Goal: Task Accomplishment & Management: Use online tool/utility

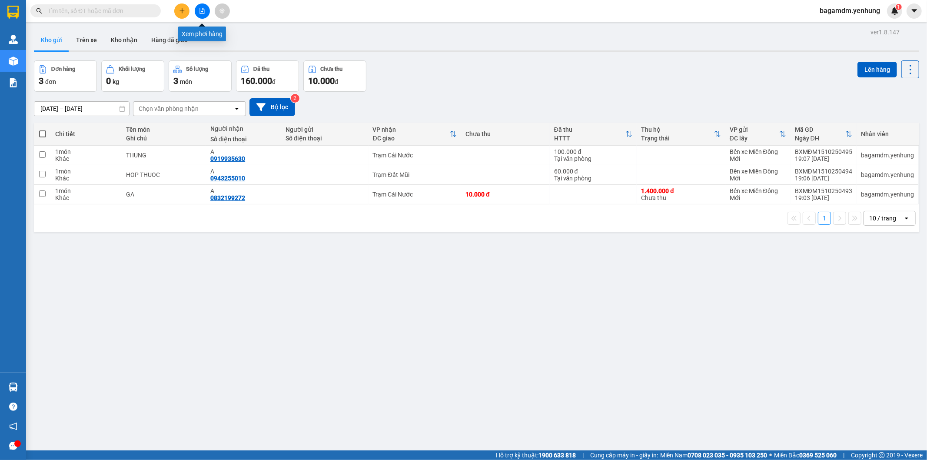
click at [200, 8] on icon "file-add" at bounding box center [202, 11] width 6 height 6
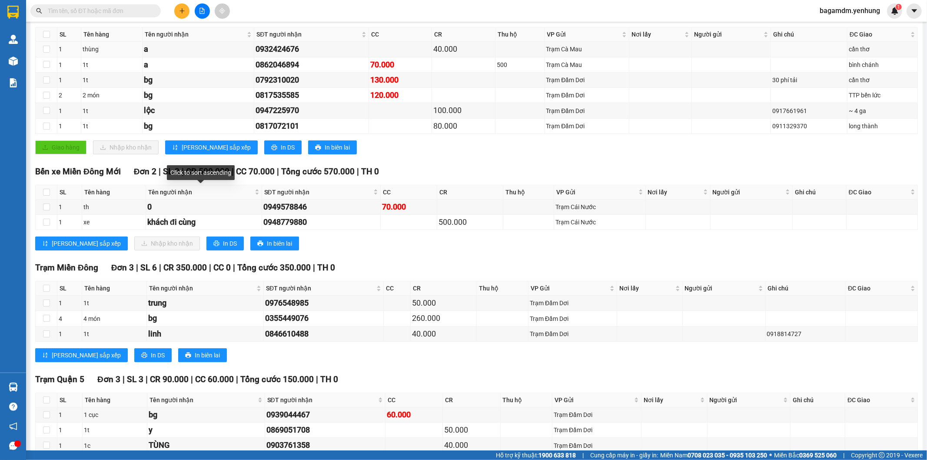
scroll to position [43, 0]
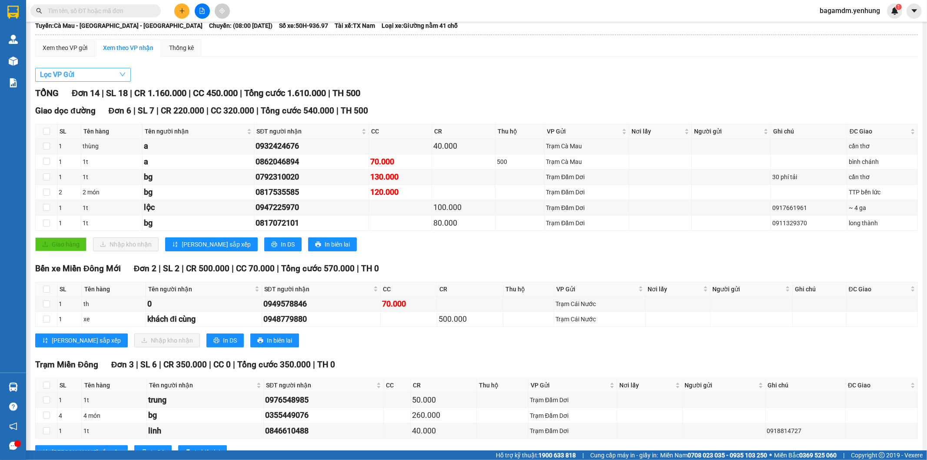
click at [117, 77] on button "Lọc VP Gửi" at bounding box center [83, 75] width 96 height 14
click at [192, 62] on div "Xem theo VP gửi Xem theo [PERSON_NAME] Thống kê Lọc VP Gửi [PERSON_NAME] 14 | …" at bounding box center [476, 310] width 883 height 542
click at [206, 6] on button at bounding box center [202, 10] width 15 height 15
click at [201, 19] on div "Kết quả tìm kiếm ( 0 ) Bộ lọc No Data bagamdm.yenhung 1" at bounding box center [463, 11] width 927 height 22
click at [201, 15] on button at bounding box center [202, 10] width 15 height 15
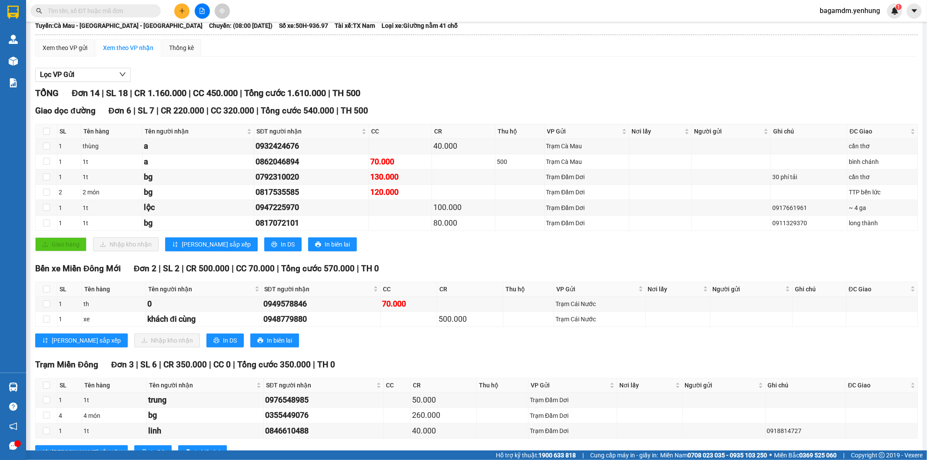
click at [202, 10] on icon "file-add" at bounding box center [202, 11] width 6 height 6
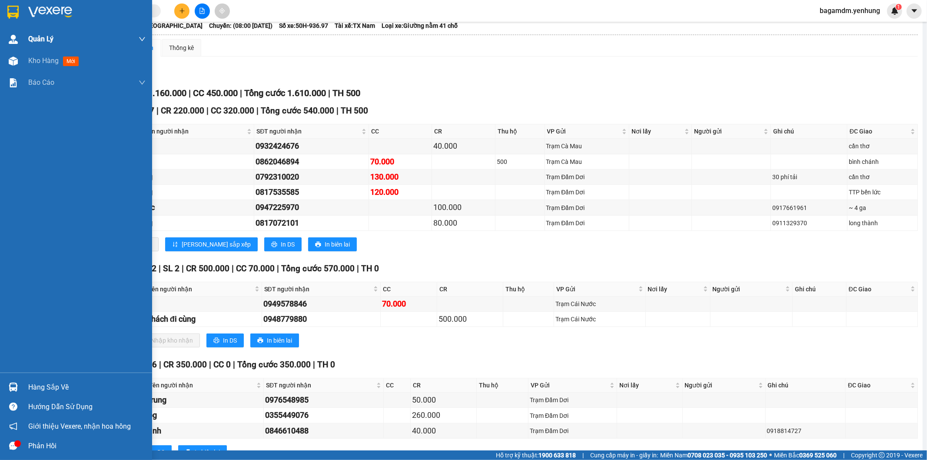
drag, startPoint x: 26, startPoint y: 57, endPoint x: 149, endPoint y: 43, distance: 124.2
click at [31, 55] on div "Kho hàng mới" at bounding box center [76, 61] width 152 height 22
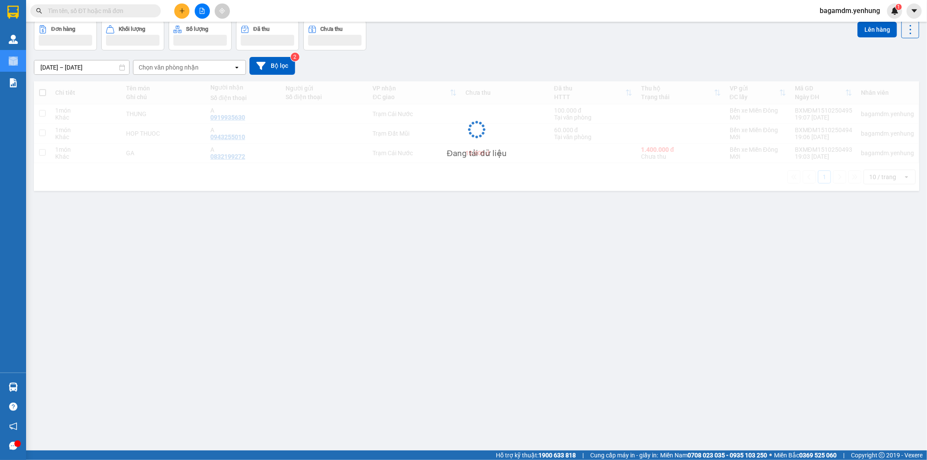
scroll to position [40, 0]
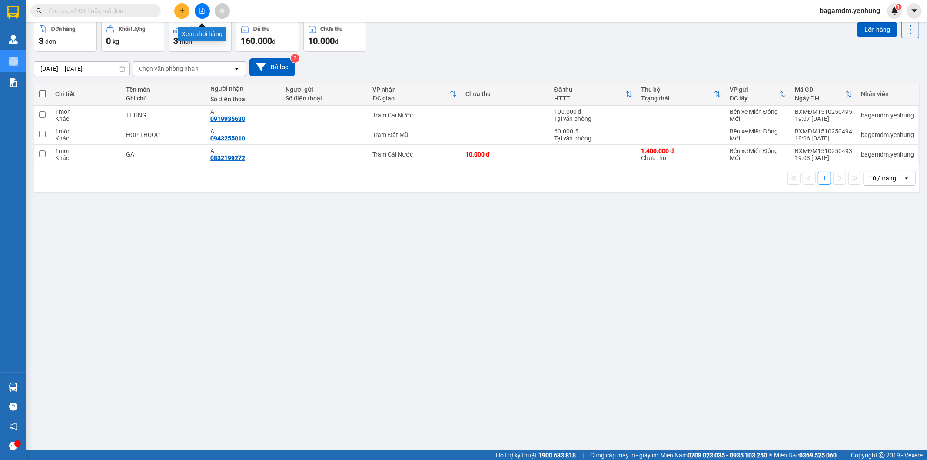
click at [202, 8] on icon "file-add" at bounding box center [202, 11] width 5 height 6
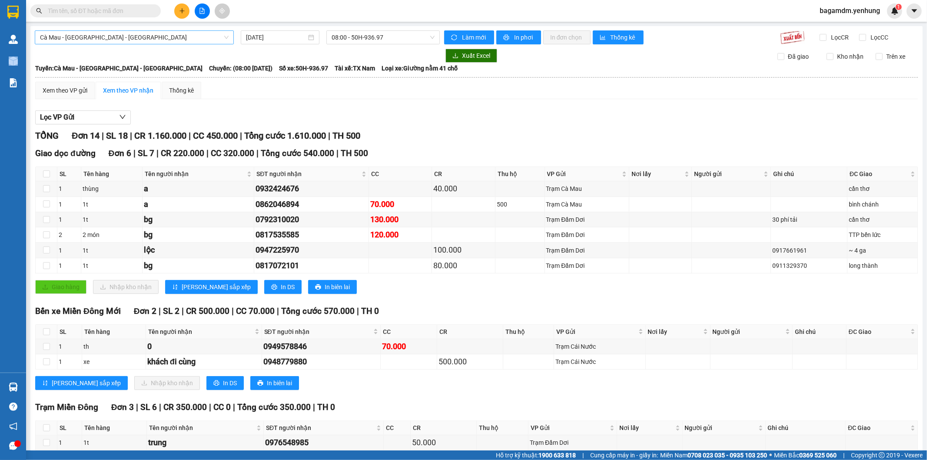
click at [202, 43] on span "Cà Mau - [GEOGRAPHIC_DATA] - [GEOGRAPHIC_DATA]" at bounding box center [134, 37] width 189 height 13
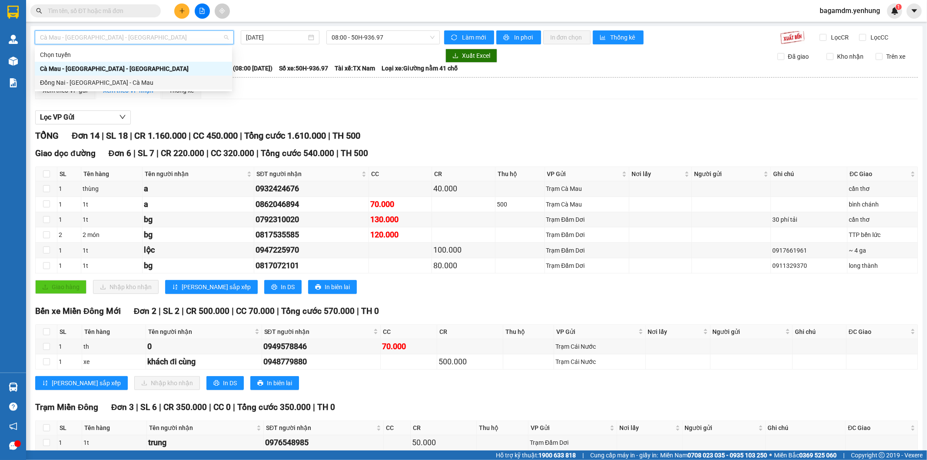
click at [200, 83] on div "Đồng Nai - [GEOGRAPHIC_DATA] - Cà Mau" at bounding box center [133, 83] width 187 height 10
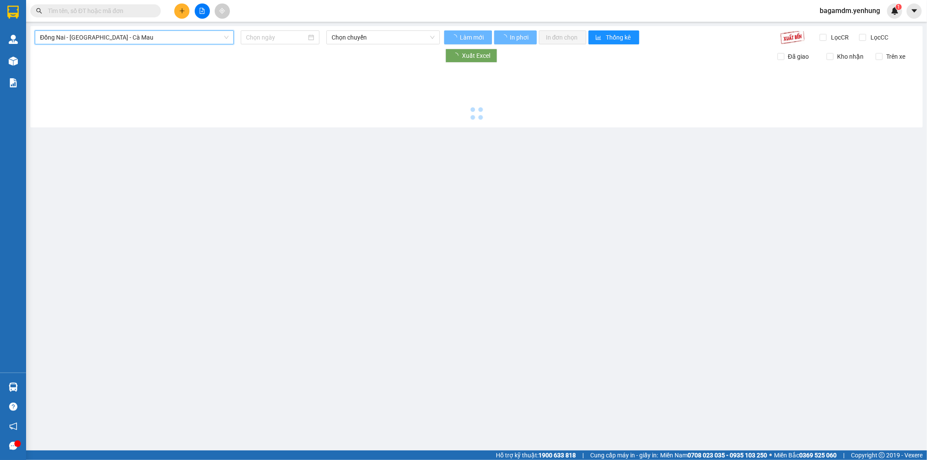
type input "[DATE]"
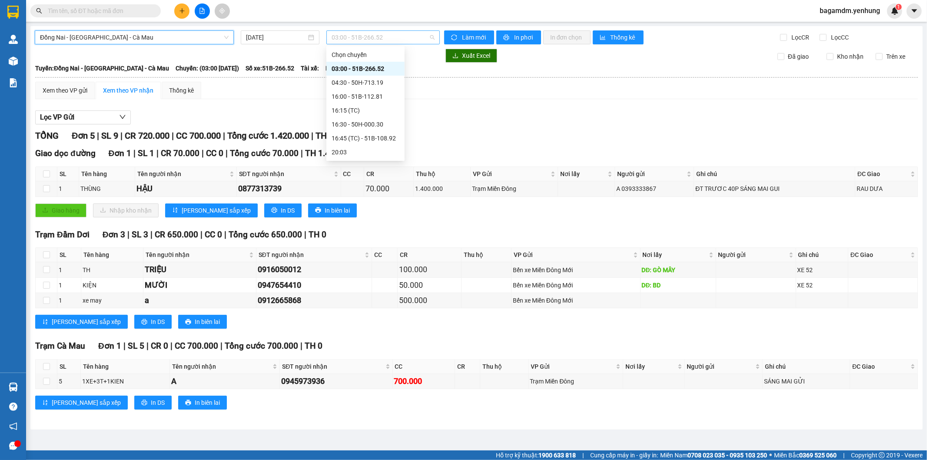
click at [356, 35] on span "03:00 - 51B-266.52" at bounding box center [383, 37] width 103 height 13
click at [363, 94] on div "16:00 - 51B-112.81" at bounding box center [366, 97] width 68 height 10
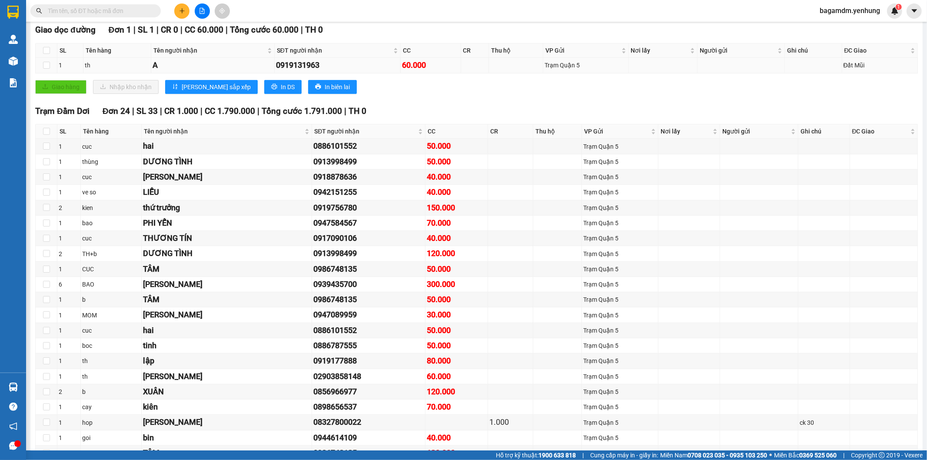
scroll to position [27, 0]
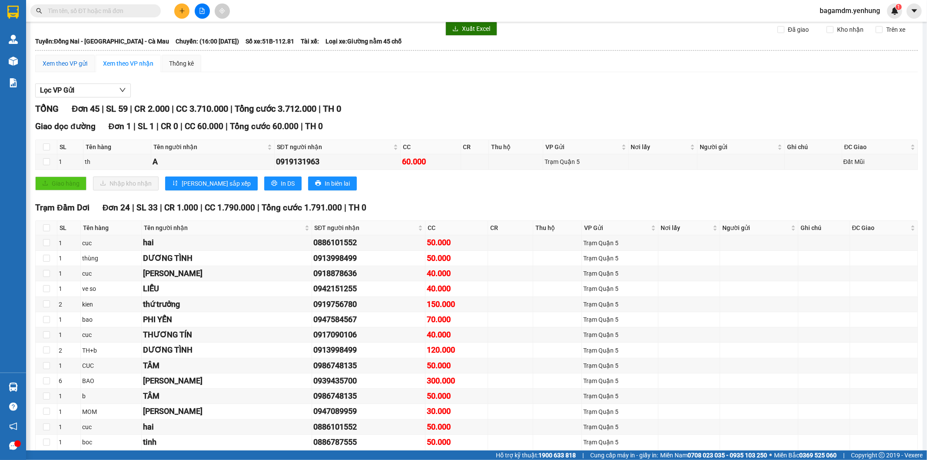
click at [73, 60] on div "Xem theo VP gửi" at bounding box center [65, 64] width 45 height 10
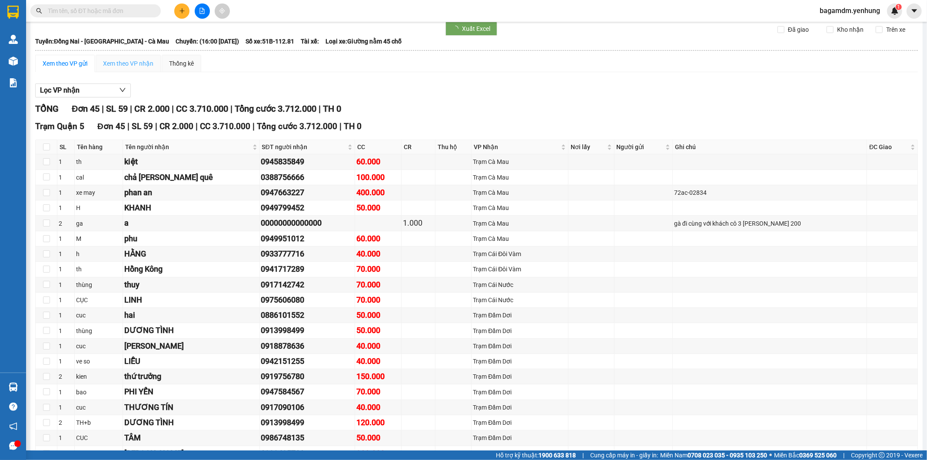
click at [114, 56] on div "Xem theo VP nhận" at bounding box center [128, 63] width 65 height 17
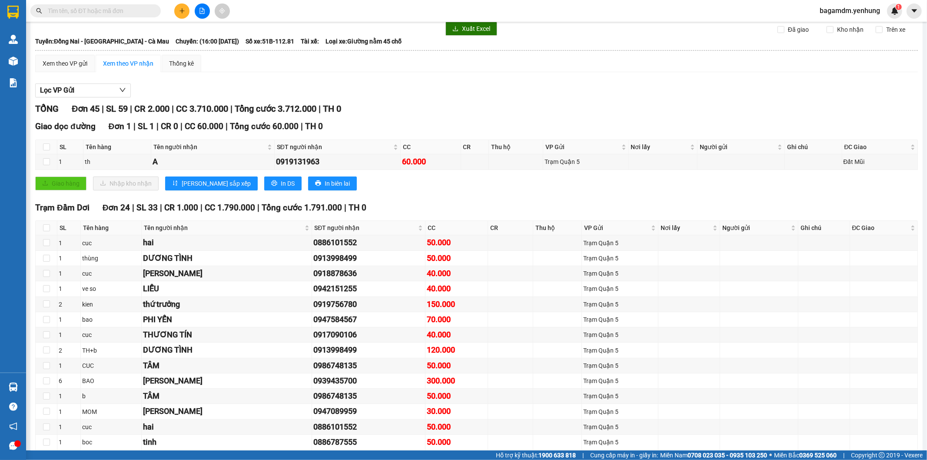
click at [135, 12] on input "text" at bounding box center [99, 11] width 103 height 10
click at [117, 90] on button "Lọc VP Gửi" at bounding box center [83, 90] width 96 height 14
click at [196, 7] on button at bounding box center [202, 10] width 15 height 15
click at [198, 7] on button at bounding box center [202, 10] width 15 height 15
click at [81, 63] on div "Xem theo VP gửi" at bounding box center [65, 64] width 45 height 10
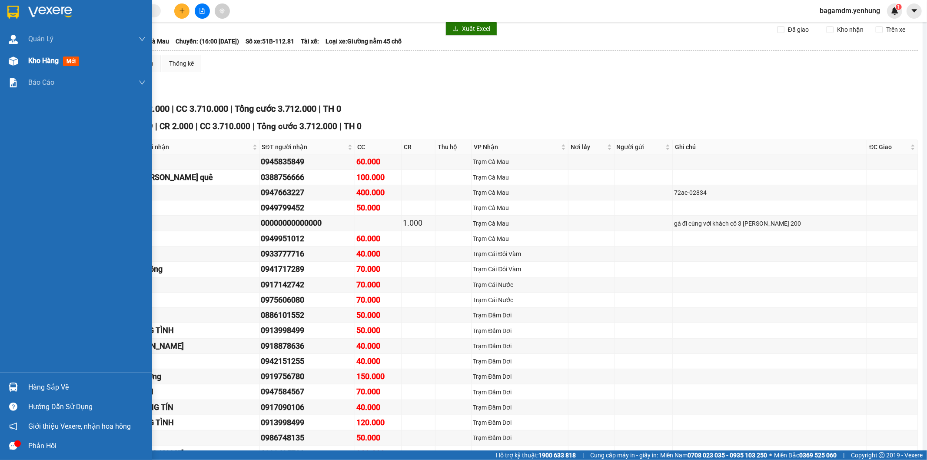
click at [6, 61] on div at bounding box center [13, 60] width 15 height 15
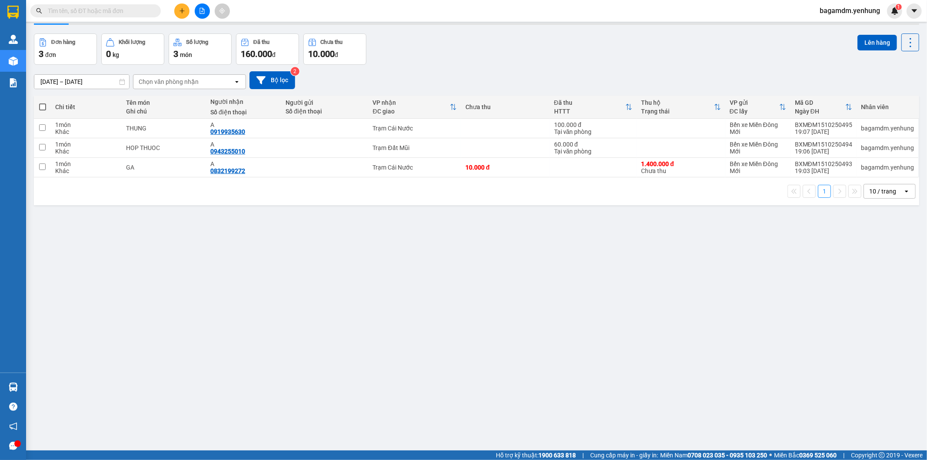
click at [200, 11] on button at bounding box center [202, 10] width 15 height 15
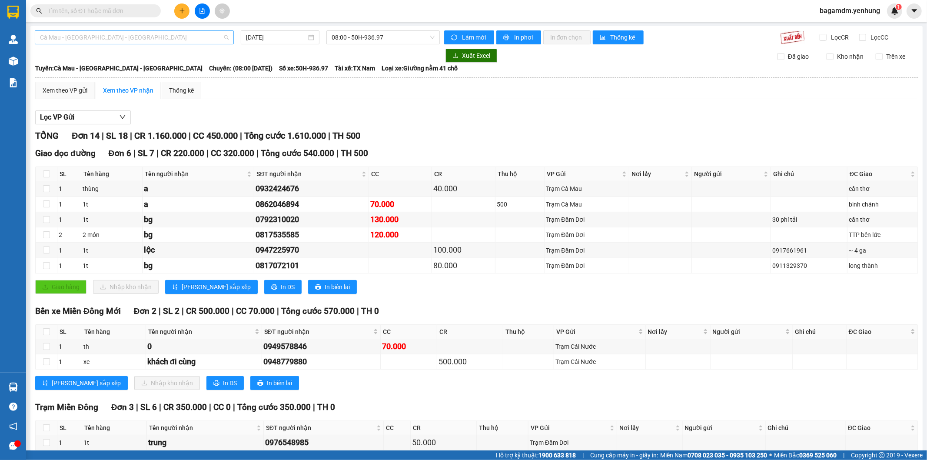
click at [199, 33] on span "Cà Mau - [GEOGRAPHIC_DATA] - [GEOGRAPHIC_DATA]" at bounding box center [134, 37] width 189 height 13
click at [358, 32] on span "08:00 - 50H-936.97" at bounding box center [383, 37] width 103 height 13
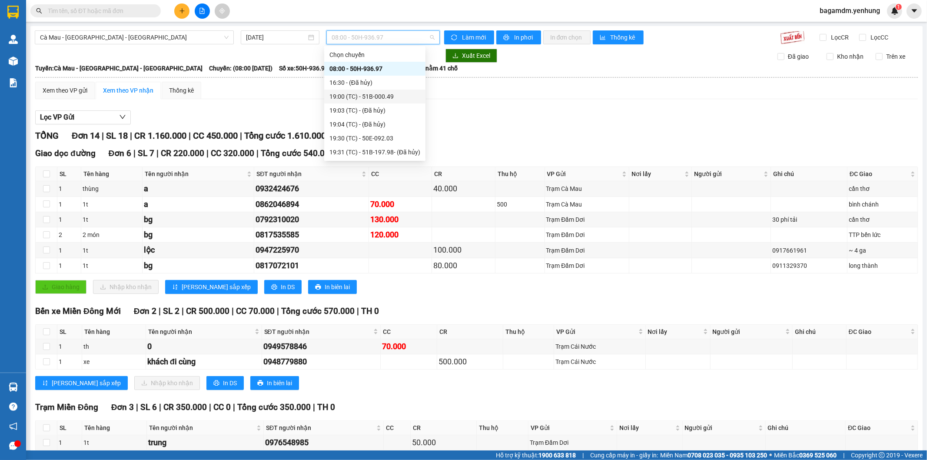
click at [359, 97] on div "19:00 (TC) - 51B-000.49" at bounding box center [374, 97] width 91 height 10
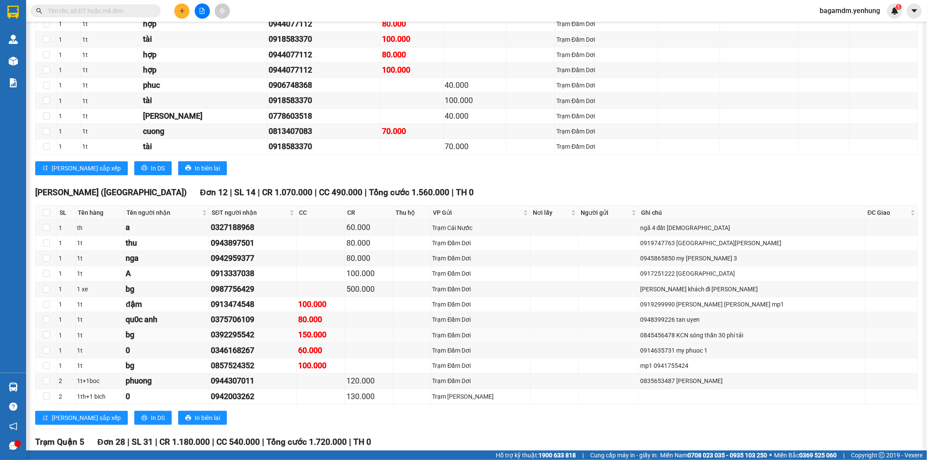
scroll to position [531, 0]
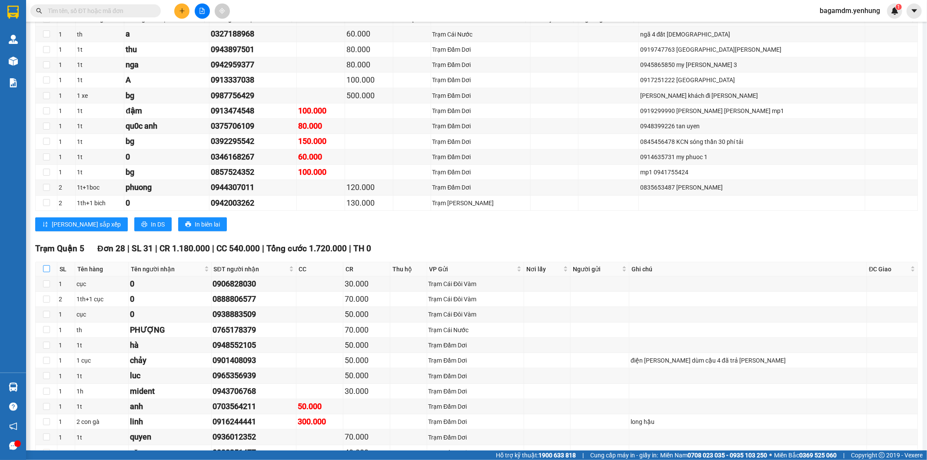
click at [44, 267] on input "checkbox" at bounding box center [46, 268] width 7 height 7
checkbox input "true"
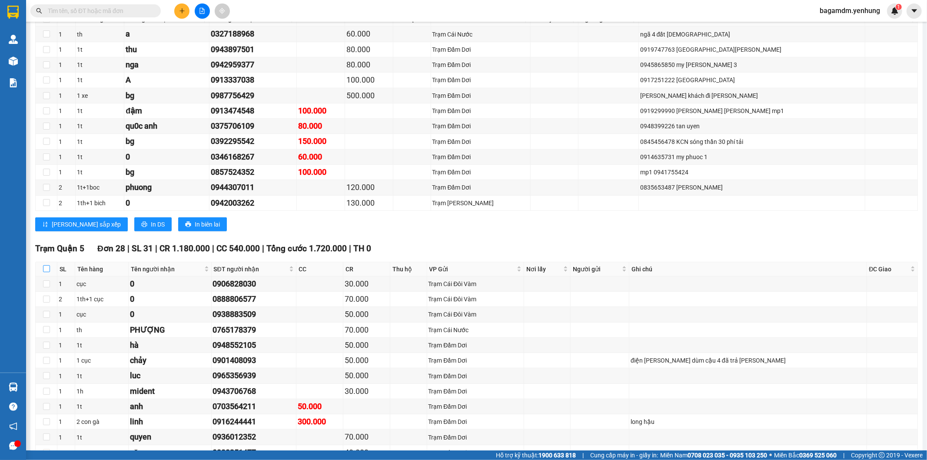
checkbox input "true"
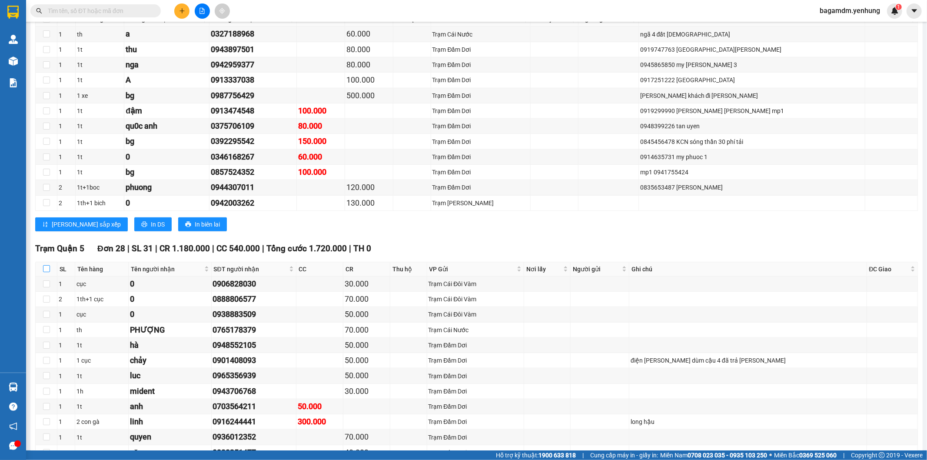
checkbox input "true"
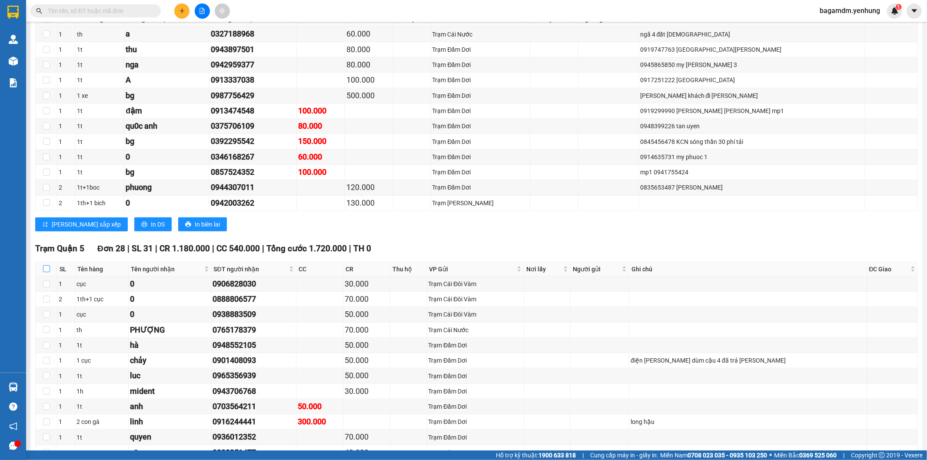
checkbox input "true"
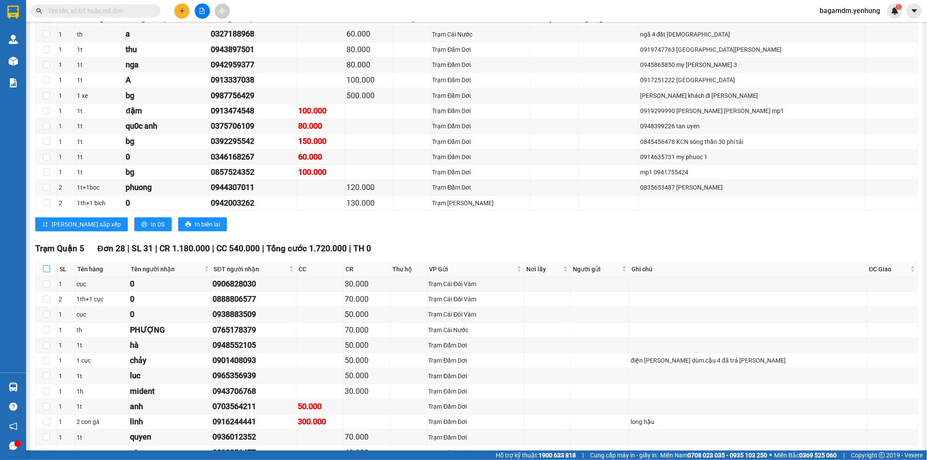
checkbox input "true"
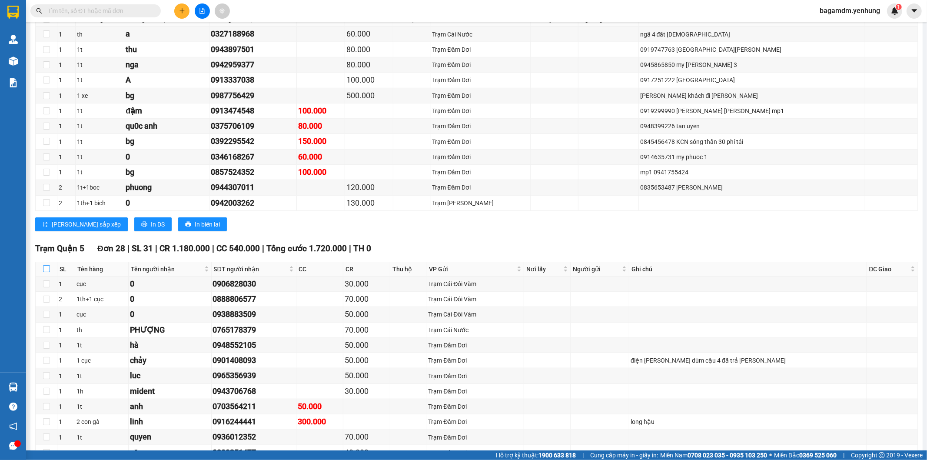
checkbox input "true"
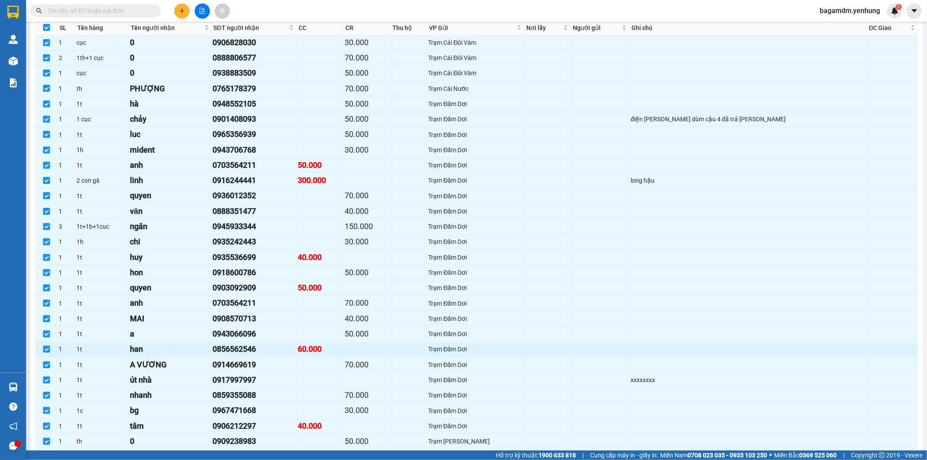
scroll to position [869, 0]
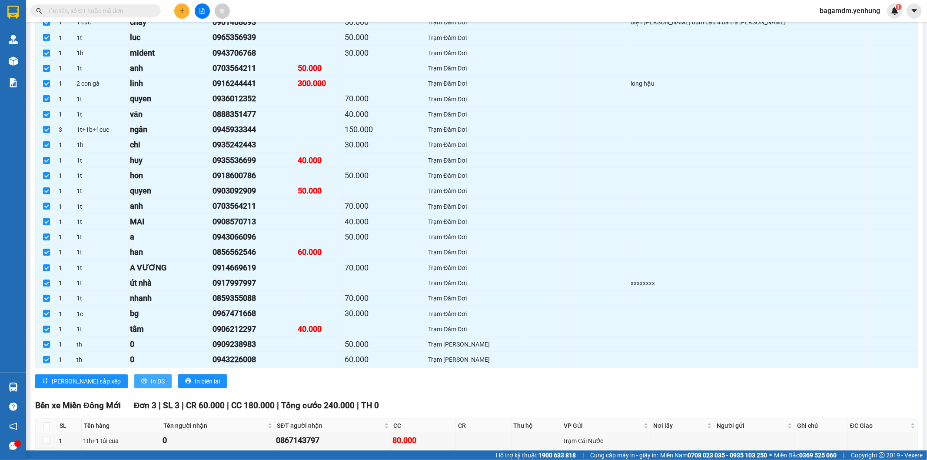
drag, startPoint x: 129, startPoint y: 389, endPoint x: 133, endPoint y: 381, distance: 9.5
click at [134, 384] on button "In DS" at bounding box center [152, 381] width 37 height 14
